Goal: Submit feedback/report problem

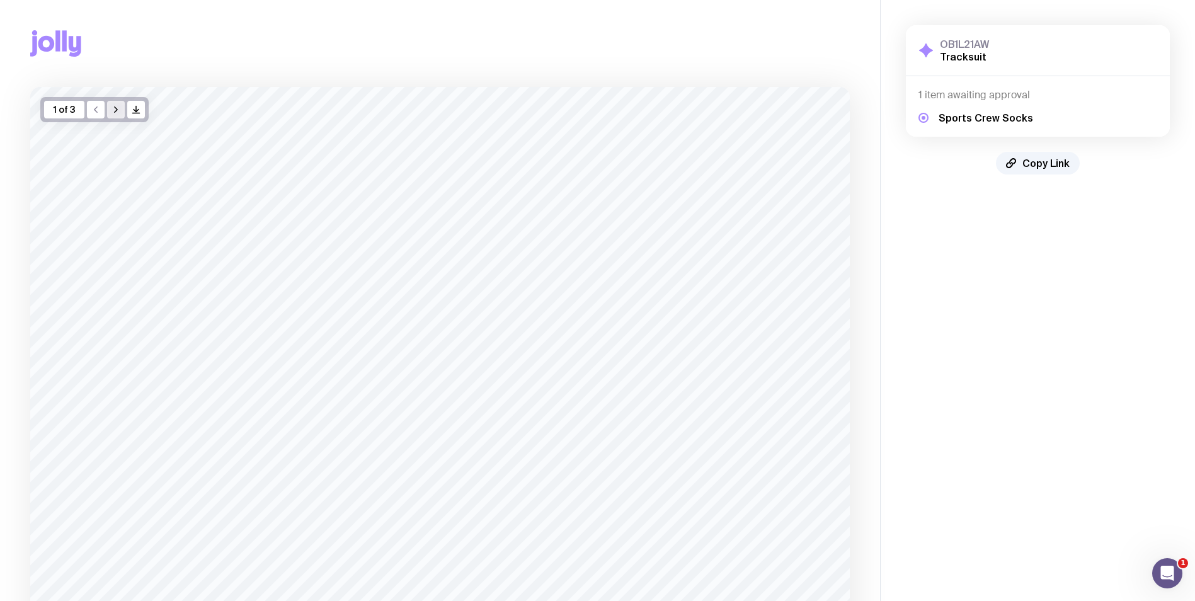
click at [116, 114] on icon "button" at bounding box center [116, 110] width 10 height 10
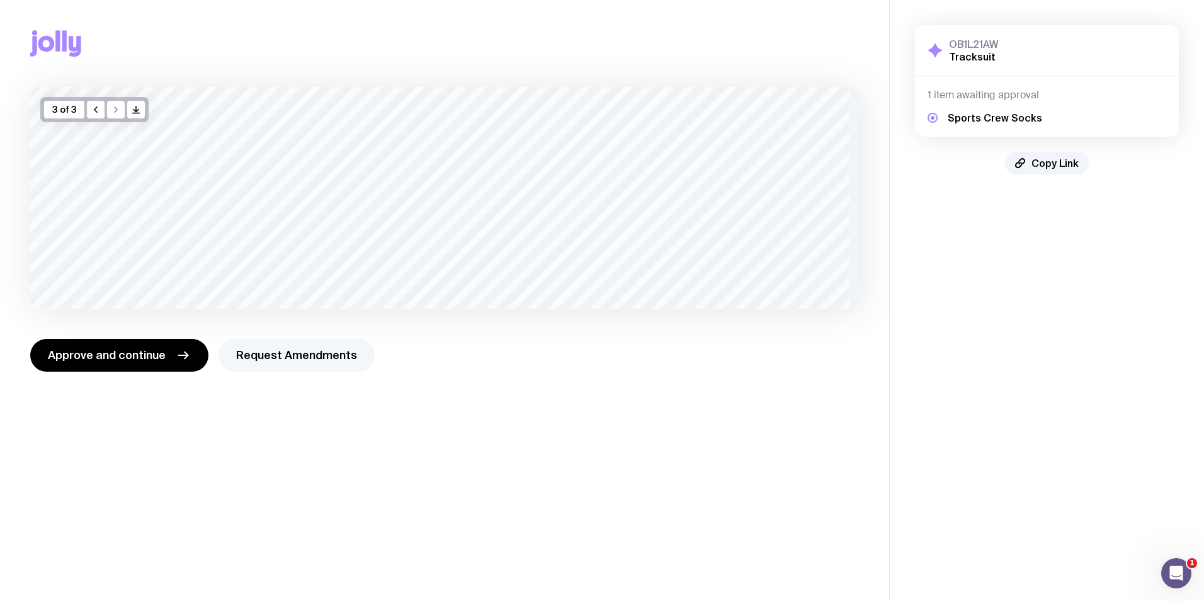
click at [312, 367] on button "Request Amendments" at bounding box center [297, 355] width 156 height 33
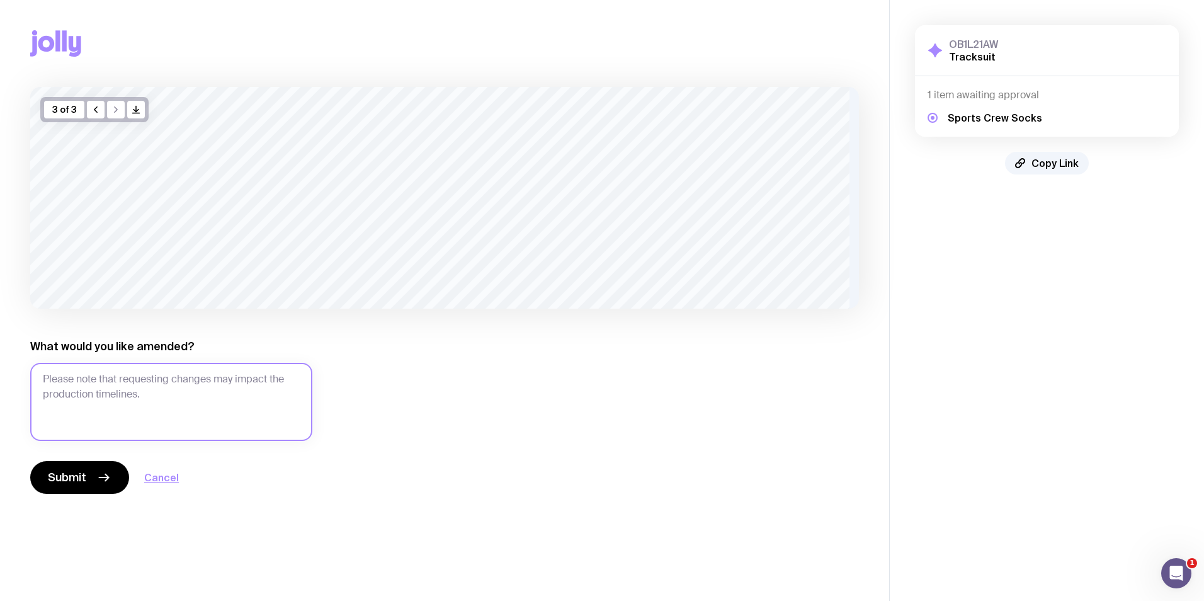
click at [247, 409] on textarea "What would you like amended?" at bounding box center [171, 402] width 282 height 78
type textarea "."
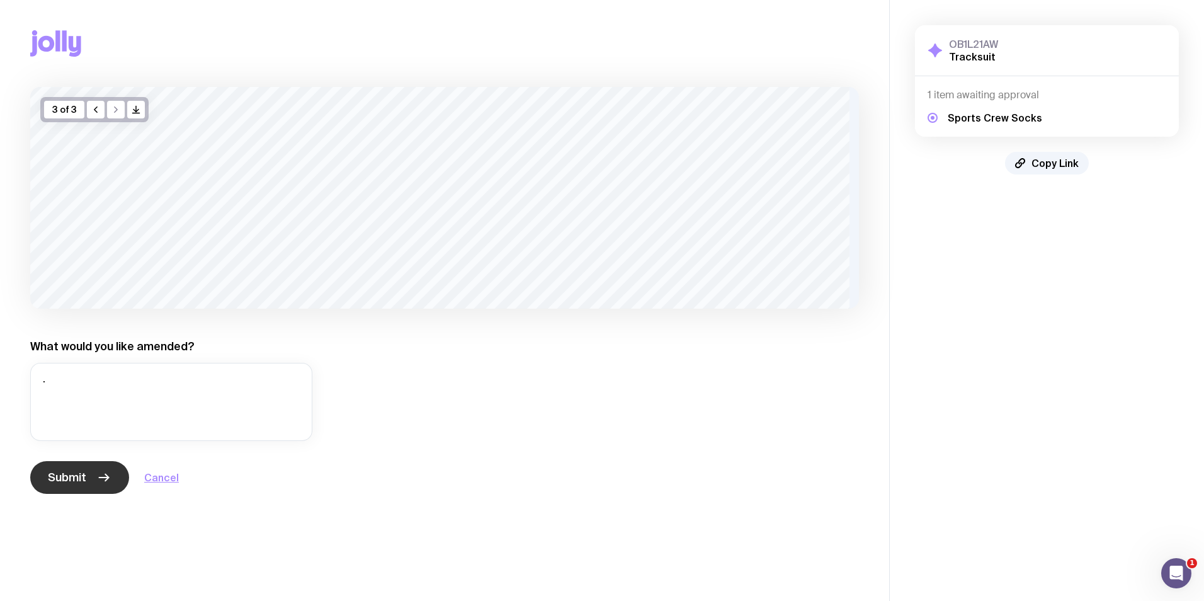
click at [105, 480] on icon "button" at bounding box center [103, 477] width 15 height 15
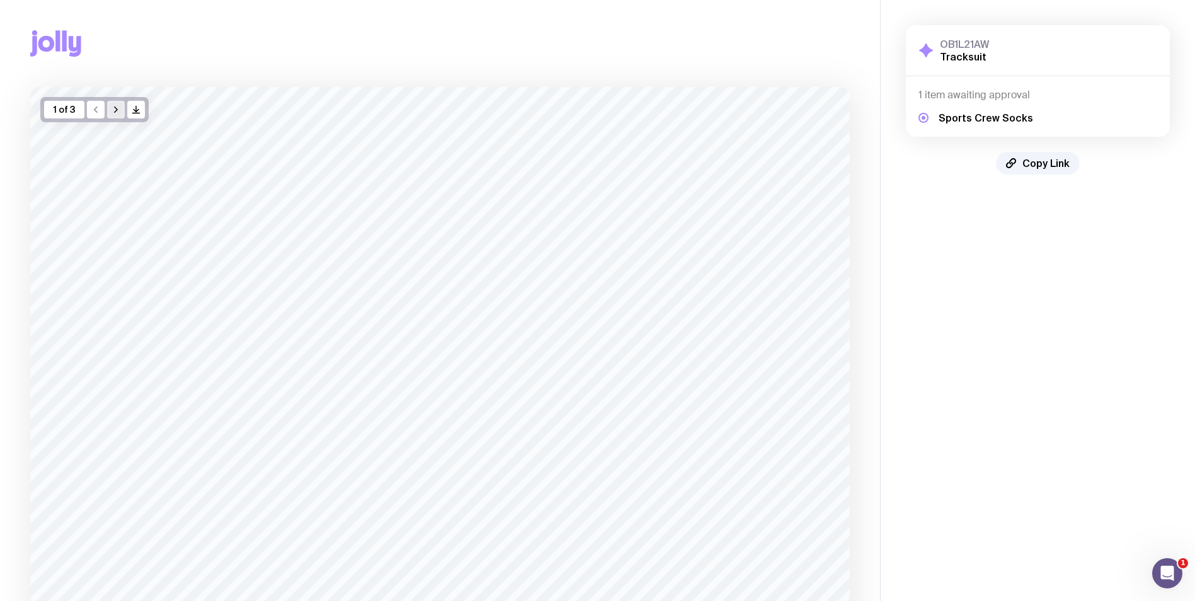
click at [111, 110] on icon "button" at bounding box center [116, 110] width 10 height 10
